Goal: Check status: Check status

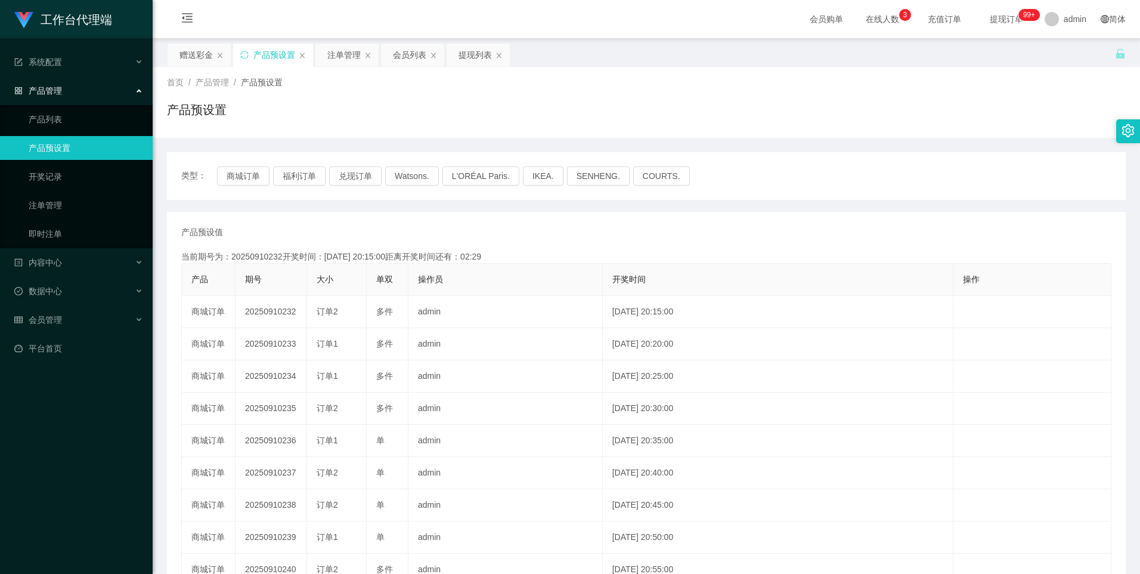
click at [246, 175] on button "商城订单" at bounding box center [243, 175] width 52 height 19
type button "k3wph"
click at [245, 164] on div "类型： 商城订单 福利订单 兑现订单 Watsons. L'ORÉAL Paris. IKEA. [GEOGRAPHIC_DATA]. COURTS." at bounding box center [646, 176] width 959 height 48
click at [246, 171] on button "商城订单" at bounding box center [243, 175] width 52 height 19
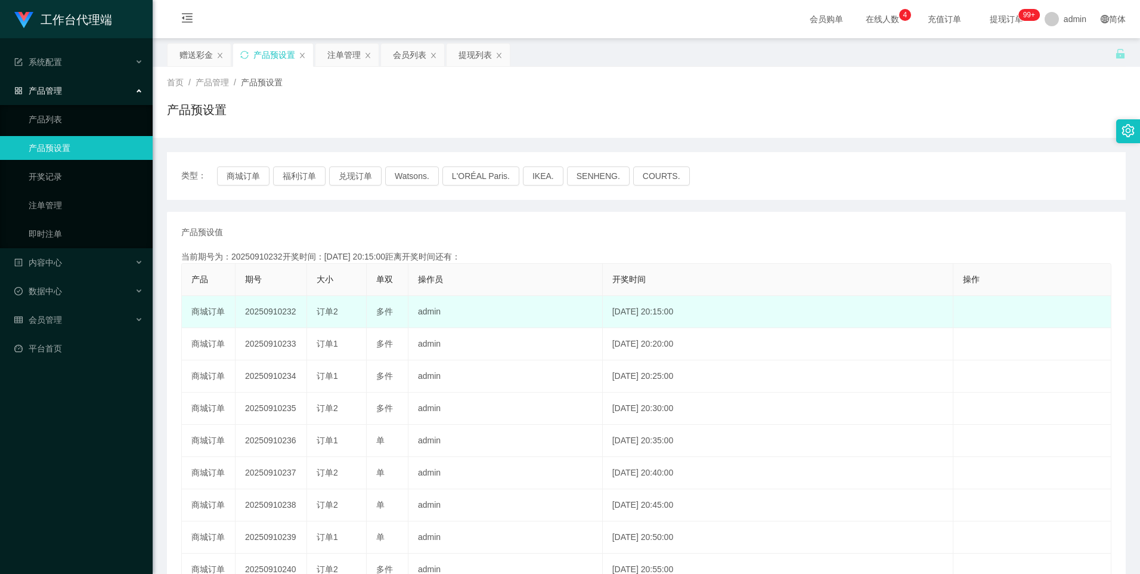
click at [275, 316] on td "20250910232" at bounding box center [272, 312] width 72 height 32
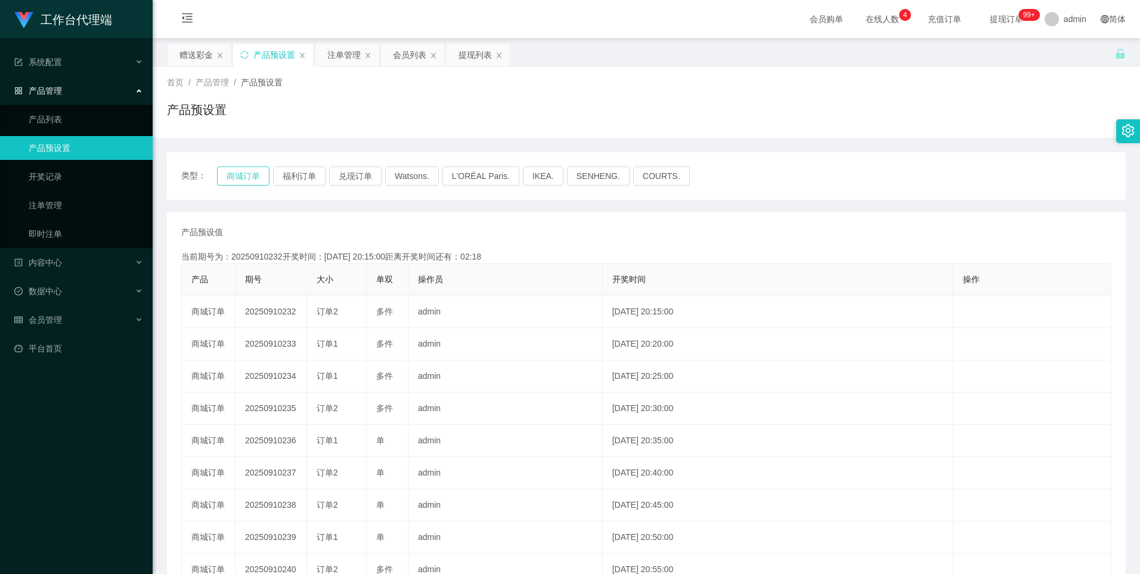
drag, startPoint x: 275, startPoint y: 316, endPoint x: 248, endPoint y: 174, distance: 144.0
click at [248, 174] on button "商城订单" at bounding box center [243, 175] width 52 height 19
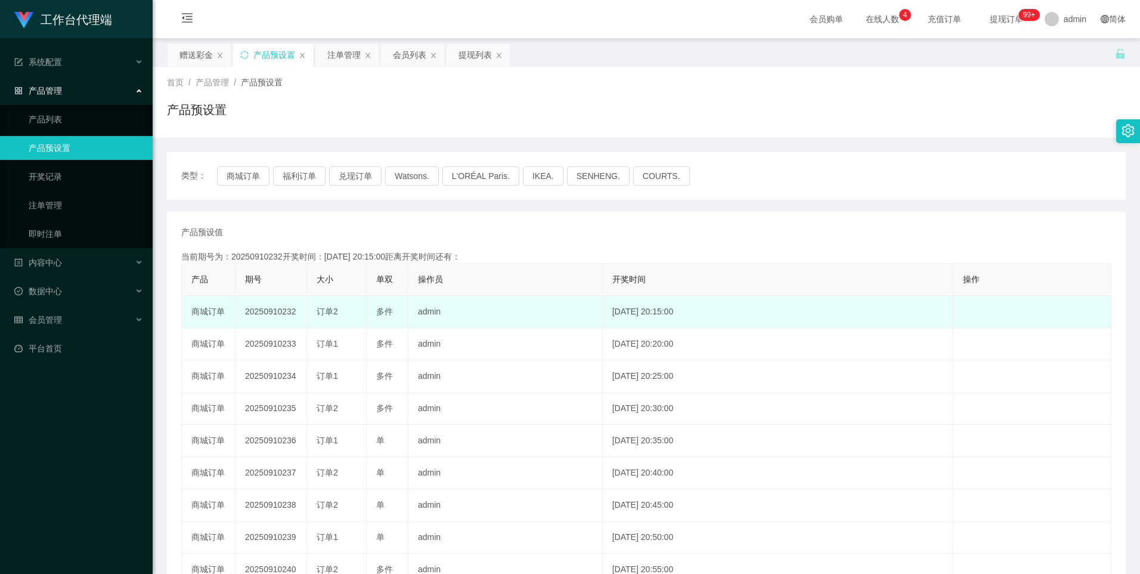
click at [277, 313] on td "20250910232" at bounding box center [272, 312] width 72 height 32
click at [275, 314] on td "20250910232" at bounding box center [272, 312] width 72 height 32
copy td "20250910232"
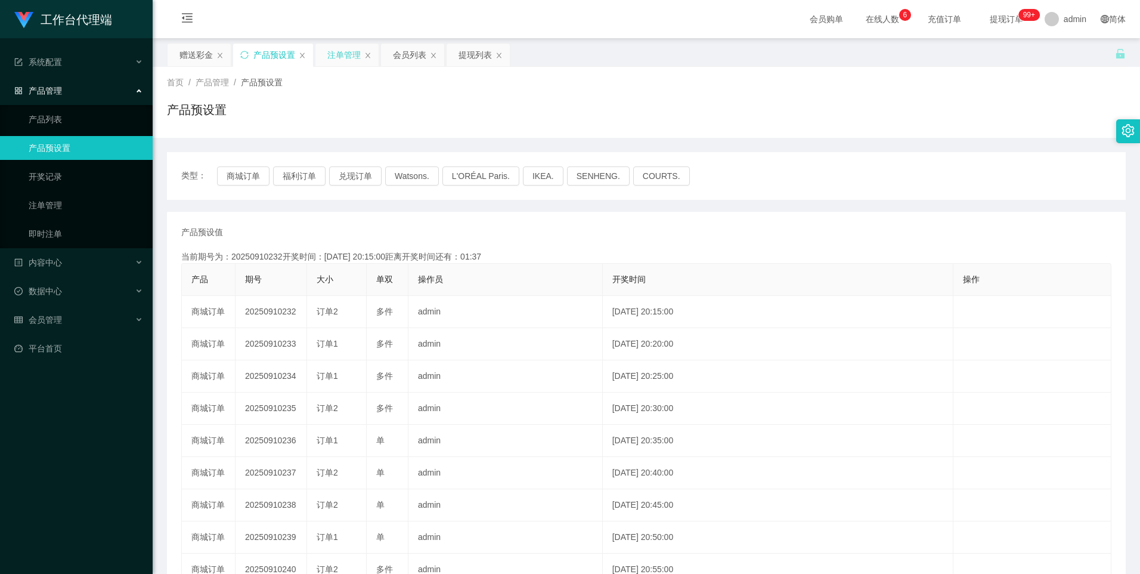
click at [340, 52] on div "注单管理" at bounding box center [343, 55] width 33 height 23
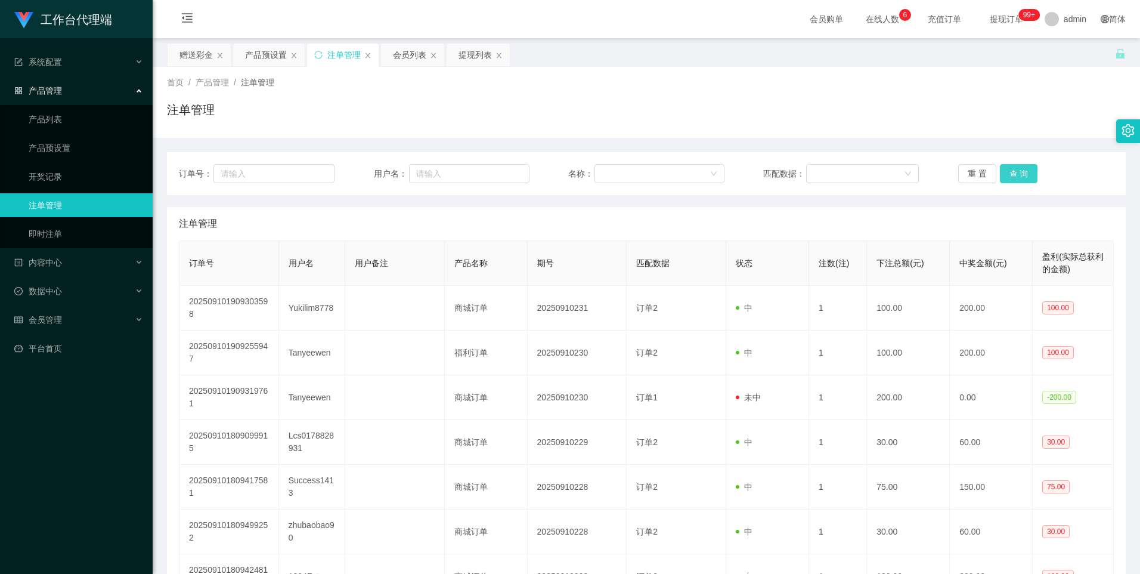
click at [1028, 177] on button "查 询" at bounding box center [1019, 173] width 38 height 19
click at [1007, 171] on button "查 询" at bounding box center [1019, 173] width 38 height 19
click at [1009, 171] on button "查 询" at bounding box center [1019, 173] width 38 height 19
click at [1000, 171] on button "查 询" at bounding box center [1019, 173] width 38 height 19
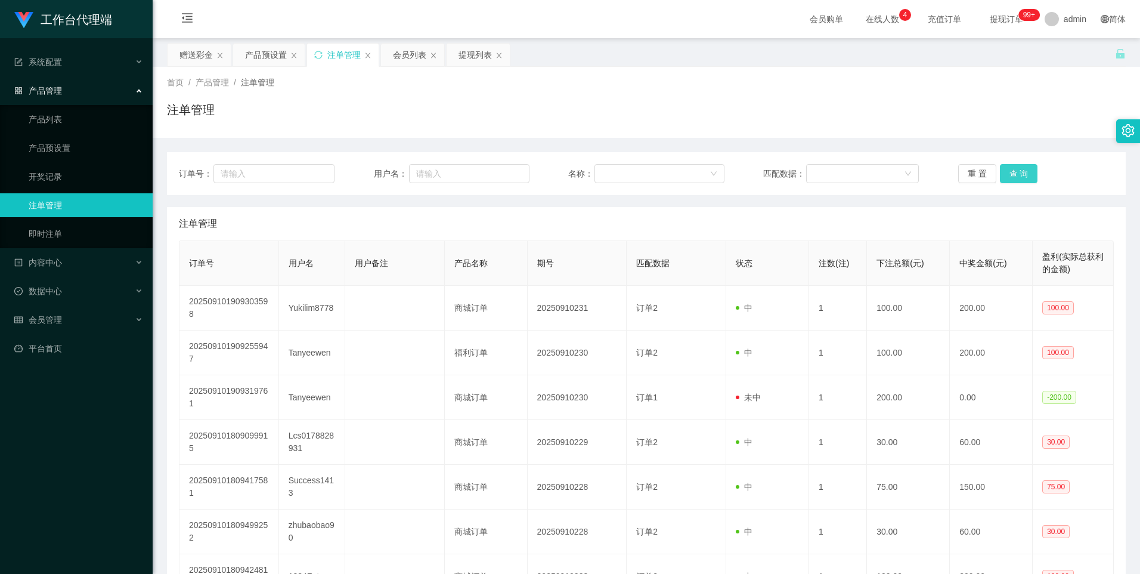
click at [1011, 172] on button "查 询" at bounding box center [1019, 173] width 38 height 19
click at [1022, 173] on button "查 询" at bounding box center [1019, 173] width 38 height 19
click at [1021, 174] on button "查 询" at bounding box center [1019, 173] width 38 height 19
click at [1021, 175] on button "查 询" at bounding box center [1019, 173] width 38 height 19
click at [1015, 184] on div "订单号： 用户名： 名称： 匹配数据： 重 置 查 询" at bounding box center [646, 173] width 959 height 43
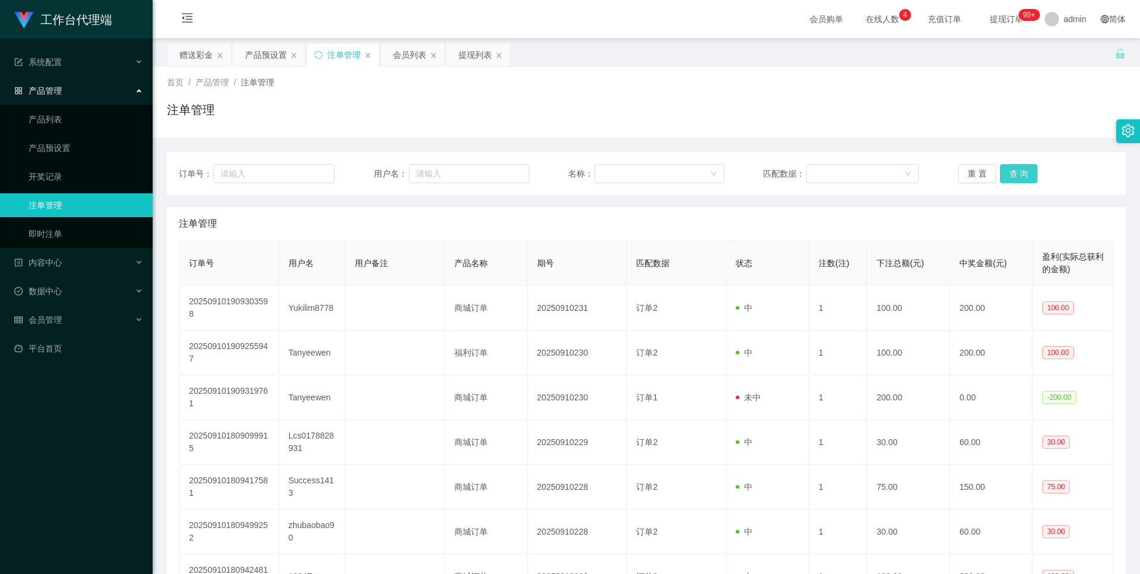
click at [1018, 174] on button "查 询" at bounding box center [1019, 173] width 38 height 19
click at [1019, 171] on button "查 询" at bounding box center [1019, 173] width 38 height 19
click at [1019, 172] on button "查 询" at bounding box center [1019, 173] width 38 height 19
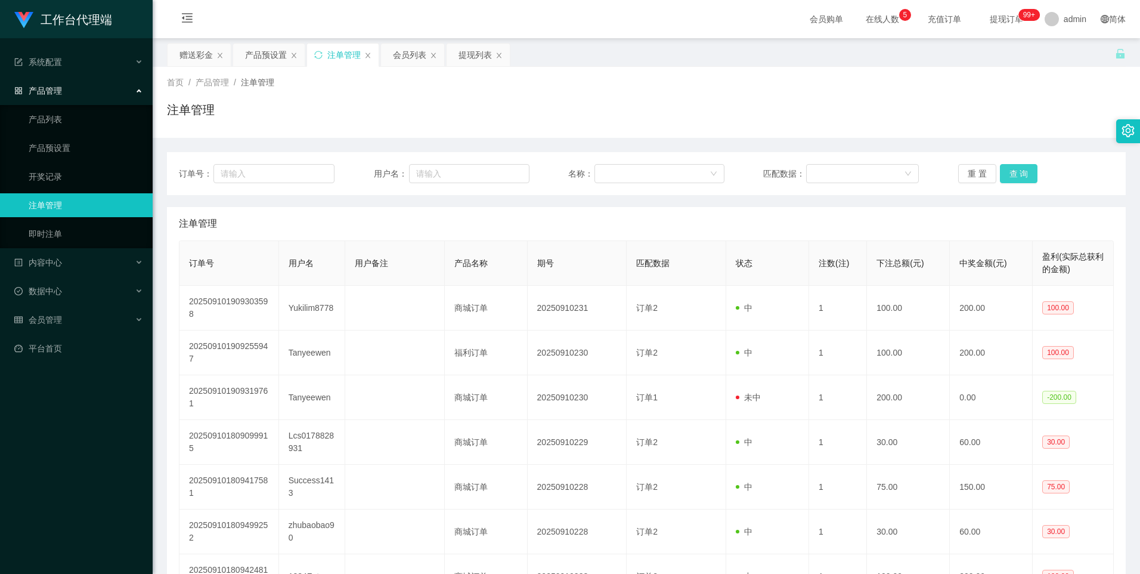
click at [1020, 175] on button "查 询" at bounding box center [1019, 173] width 38 height 19
click at [268, 61] on div "产品预设置" at bounding box center [266, 55] width 42 height 23
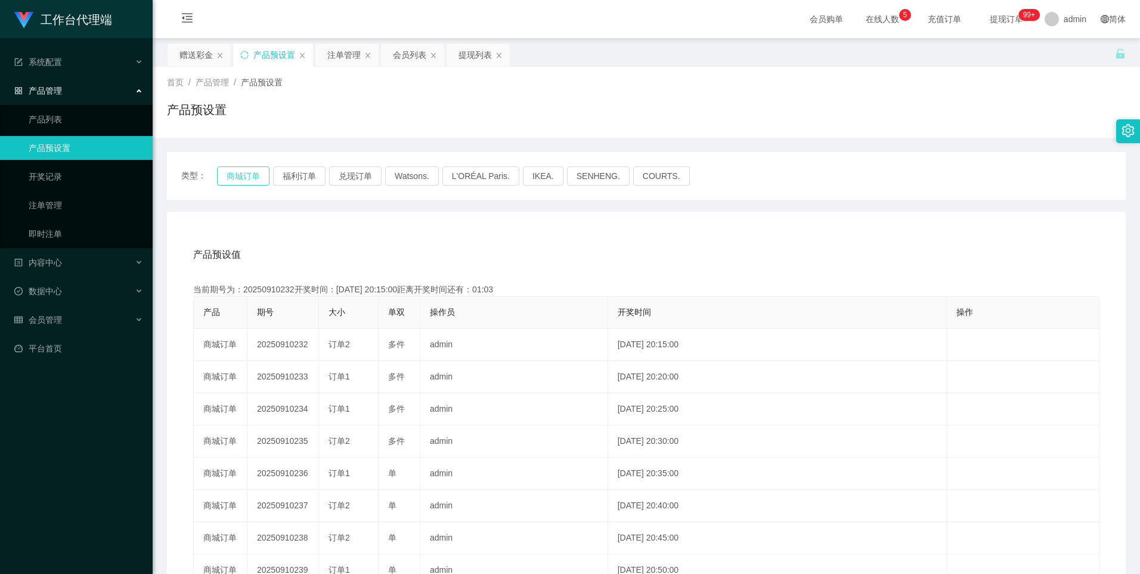
click at [235, 177] on button "商城订单" at bounding box center [243, 175] width 52 height 19
click at [340, 54] on div "注单管理" at bounding box center [343, 55] width 33 height 23
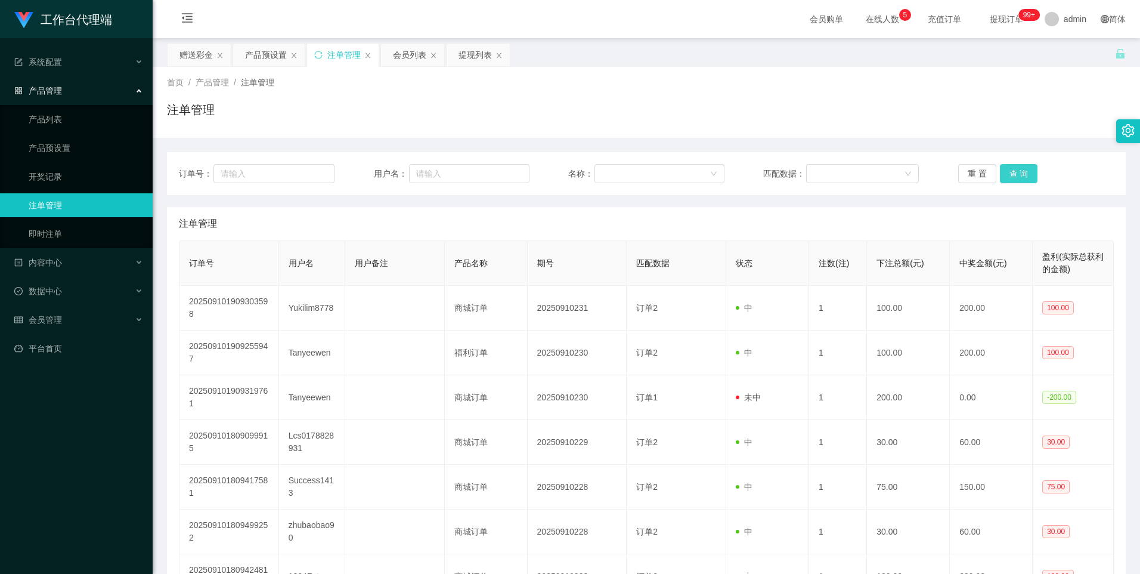
click at [1017, 177] on button "查 询" at bounding box center [1019, 173] width 38 height 19
click at [1019, 175] on button "查 询" at bounding box center [1019, 173] width 38 height 19
click at [1000, 164] on button "查 询" at bounding box center [1019, 173] width 38 height 19
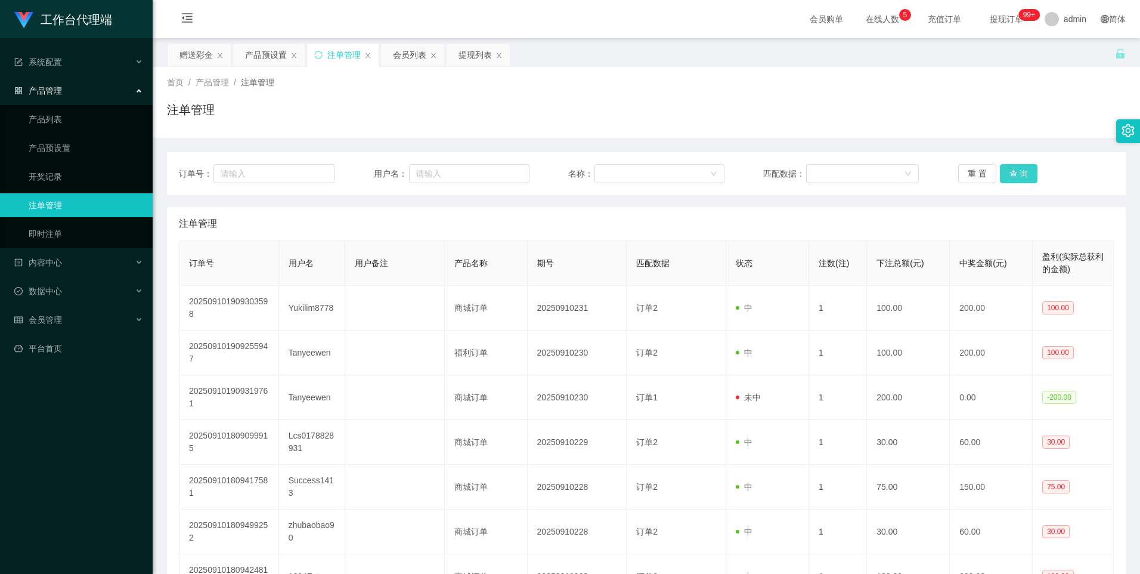
click at [1023, 172] on button "查 询" at bounding box center [1019, 173] width 38 height 19
click at [1012, 171] on button "查 询" at bounding box center [1019, 173] width 38 height 19
click at [1026, 172] on button "查 询" at bounding box center [1019, 173] width 38 height 19
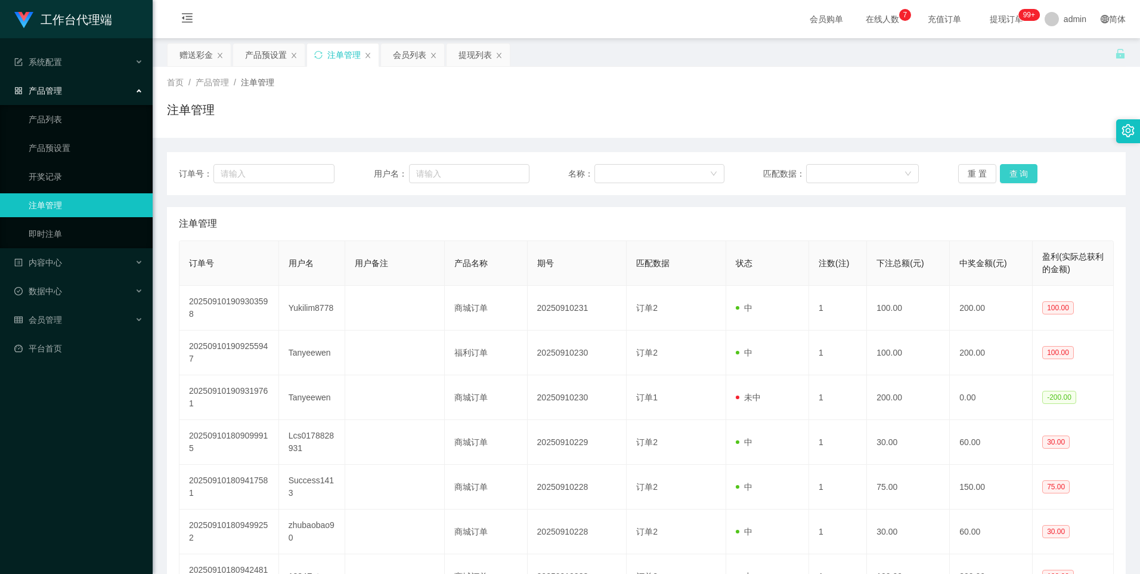
click at [1026, 172] on button "查 询" at bounding box center [1019, 173] width 38 height 19
click at [1018, 176] on button "查 询" at bounding box center [1019, 173] width 38 height 19
click at [1010, 180] on button "查 询" at bounding box center [1019, 173] width 38 height 19
click at [259, 60] on div "产品预设置" at bounding box center [266, 55] width 42 height 23
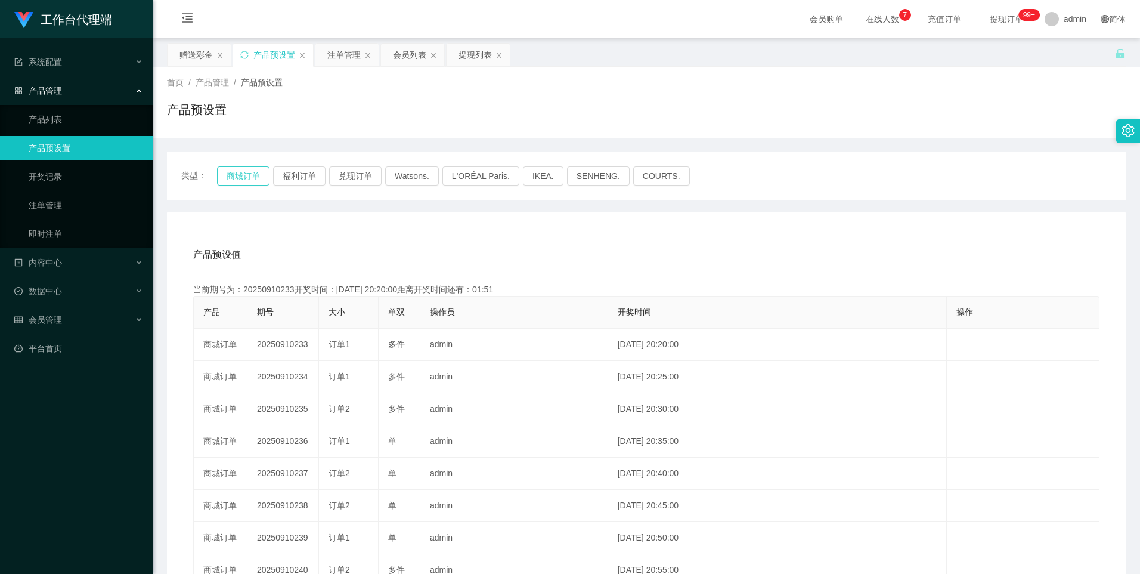
click at [228, 176] on button "商城订单" at bounding box center [243, 175] width 52 height 19
type button "k3wph"
click at [241, 167] on button "商城订单" at bounding box center [243, 175] width 52 height 19
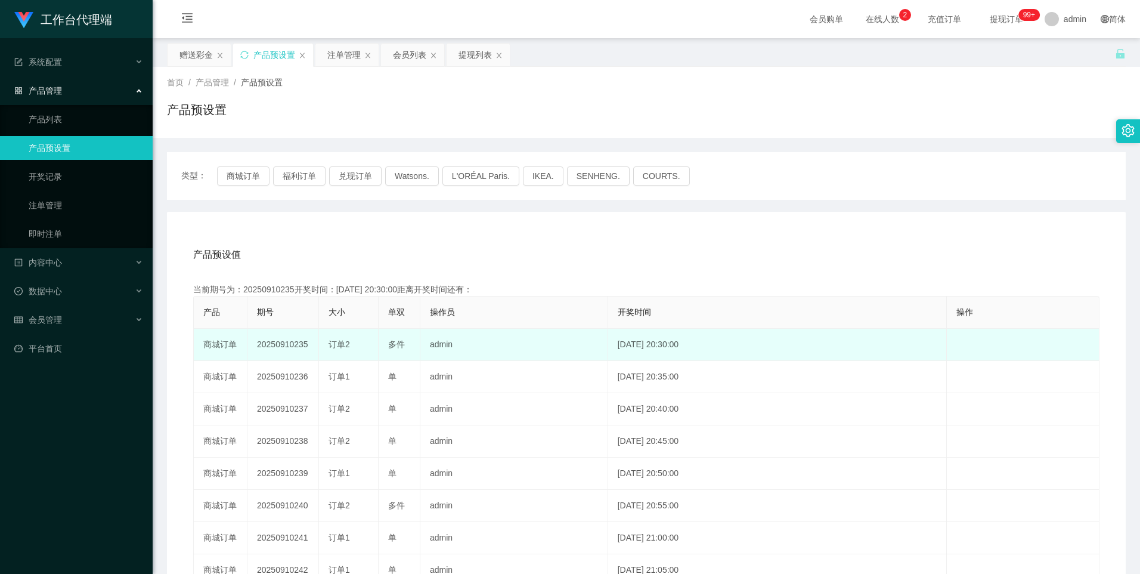
click at [289, 347] on td "20250910235" at bounding box center [284, 345] width 72 height 32
copy td "20250910235"
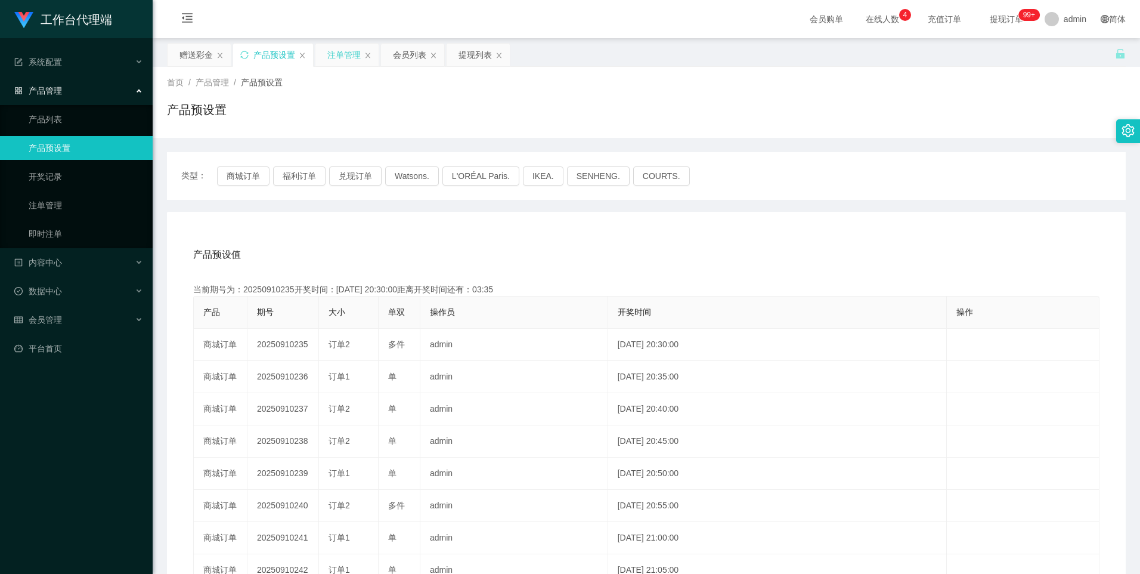
click at [347, 46] on div "注单管理" at bounding box center [343, 55] width 33 height 23
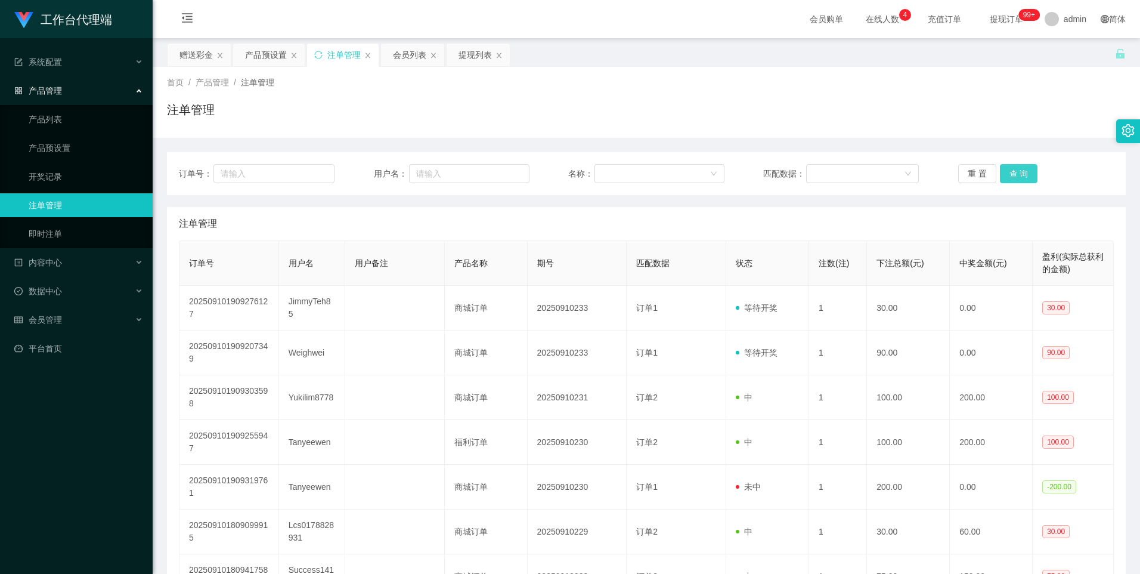
click at [1018, 174] on button "查 询" at bounding box center [1019, 173] width 38 height 19
click at [252, 58] on div "产品预设置" at bounding box center [266, 55] width 42 height 23
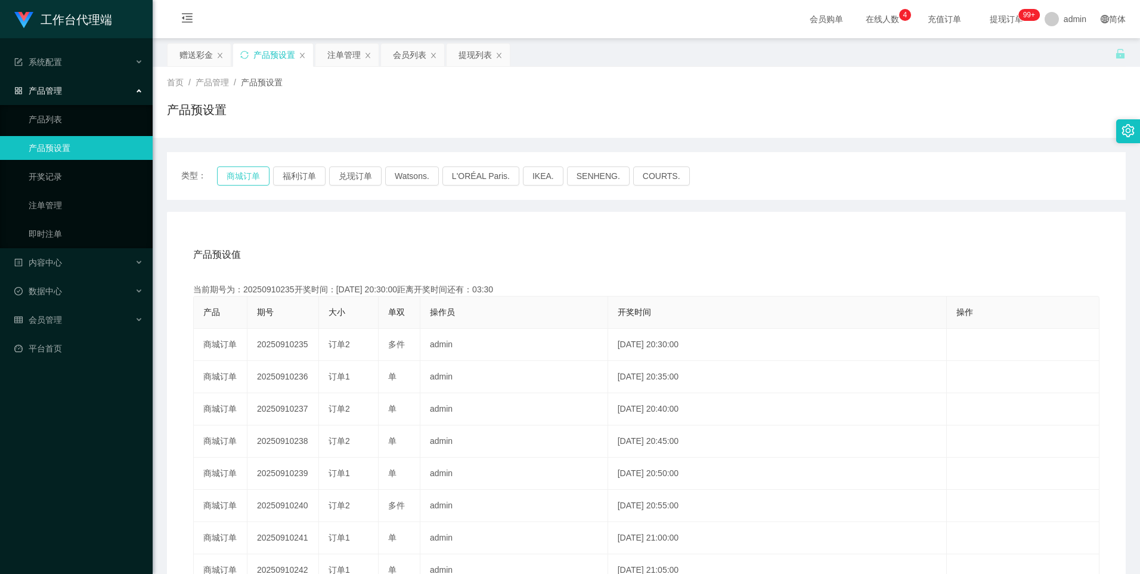
click at [248, 175] on button "商城订单" at bounding box center [243, 175] width 52 height 19
click at [336, 56] on div "注单管理" at bounding box center [343, 55] width 33 height 23
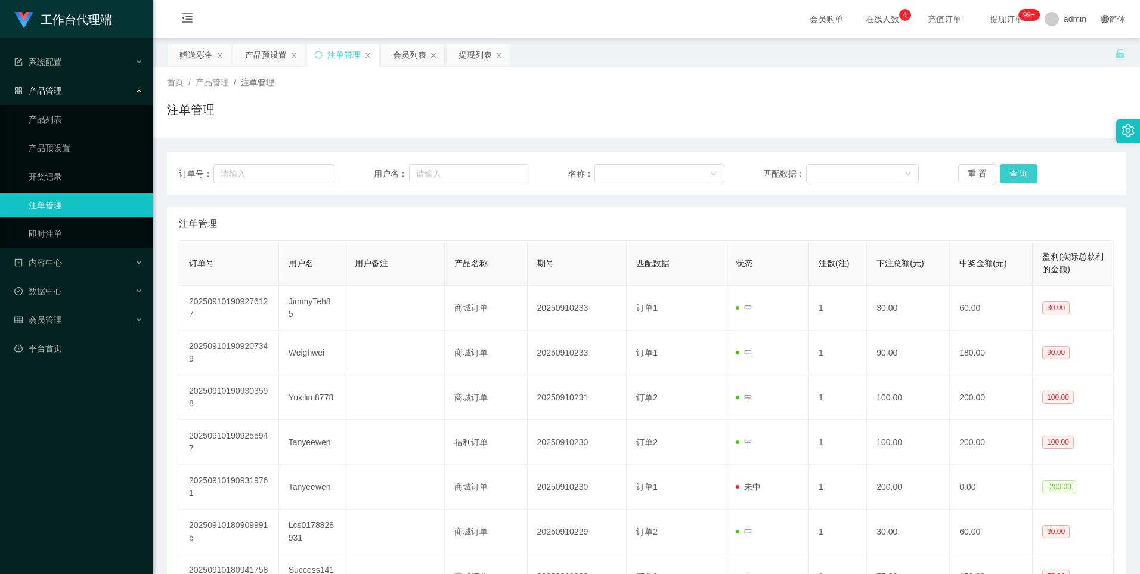
click at [1013, 173] on button "查 询" at bounding box center [1019, 173] width 38 height 19
click at [1026, 170] on button "查 询" at bounding box center [1019, 173] width 38 height 19
click at [269, 61] on div "产品预设置" at bounding box center [266, 55] width 42 height 23
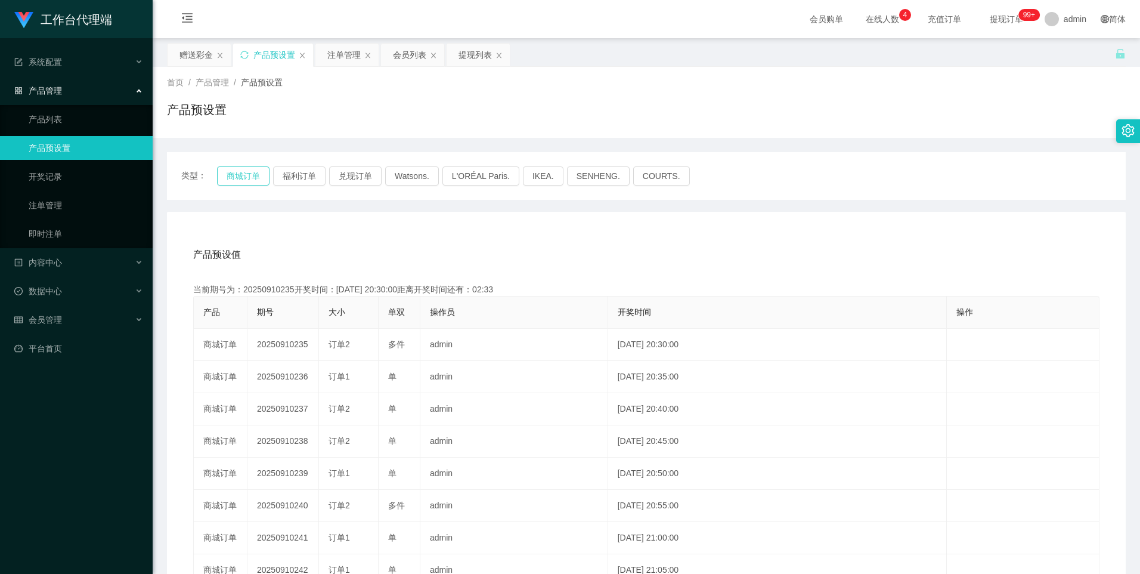
click at [240, 178] on button "商城订单" at bounding box center [243, 175] width 52 height 19
type button "k3wph"
click at [243, 175] on button "商城订单" at bounding box center [243, 175] width 52 height 19
click at [249, 180] on button "商城订单" at bounding box center [243, 175] width 52 height 19
click at [310, 181] on button "福利订单" at bounding box center [299, 175] width 52 height 19
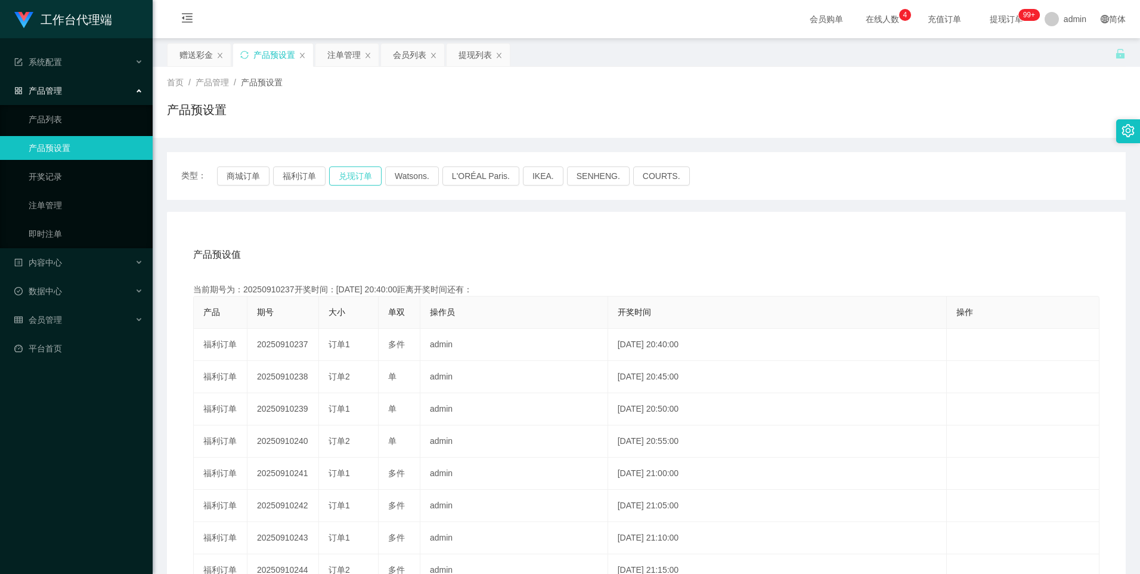
click at [350, 171] on button "兑现订单" at bounding box center [355, 175] width 52 height 19
click at [311, 184] on button "福利订单" at bounding box center [299, 175] width 52 height 19
click at [248, 183] on button "商城订单" at bounding box center [243, 175] width 52 height 19
